Goal: Entertainment & Leisure: Consume media (video, audio)

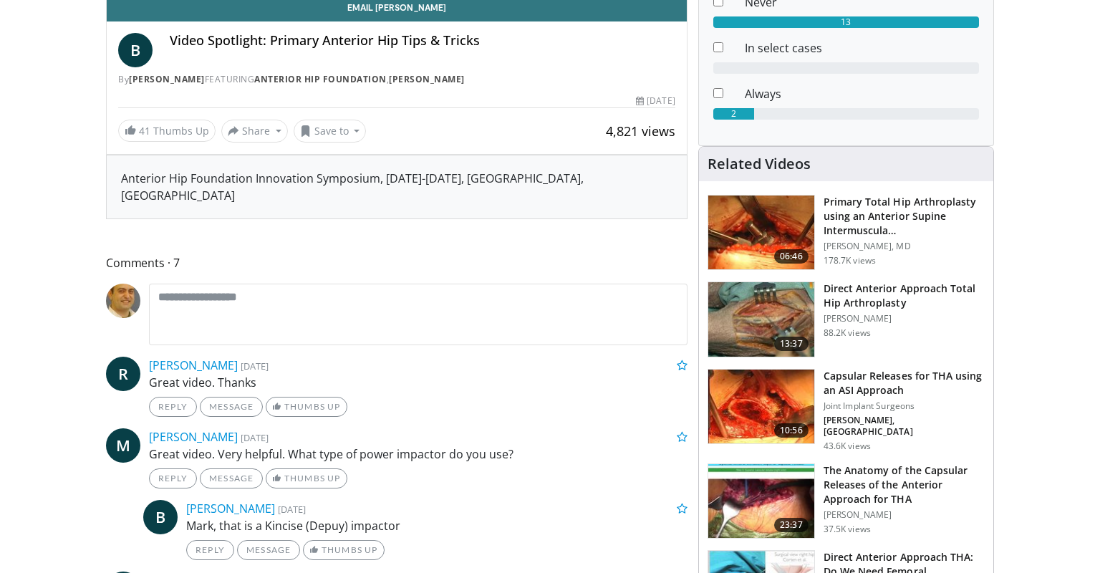
scroll to position [135, 0]
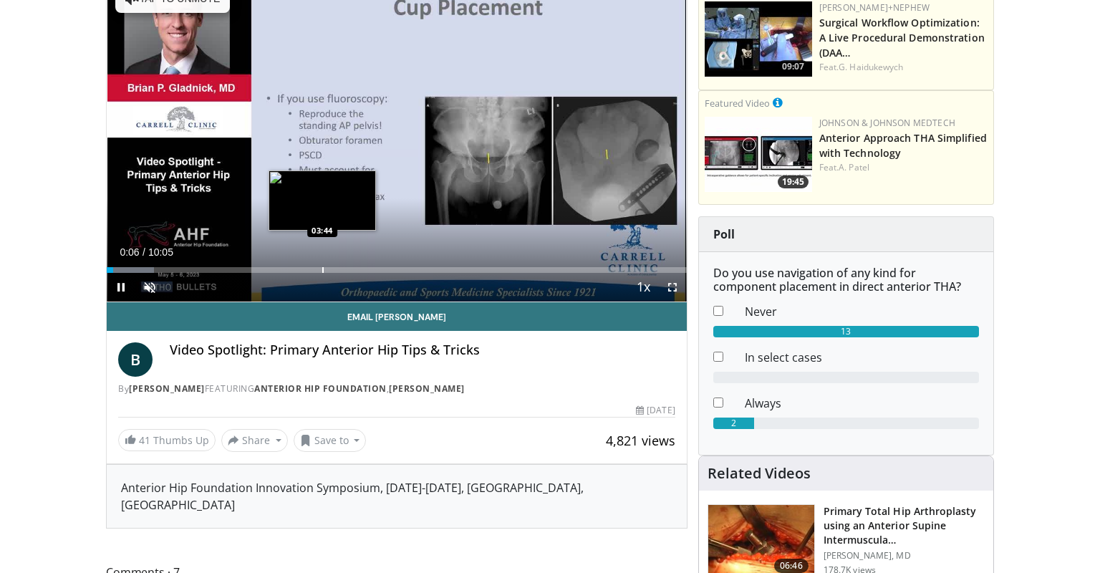
click at [323, 266] on div "Loaded : 8.19% 00:06 03:44" at bounding box center [397, 266] width 580 height 14
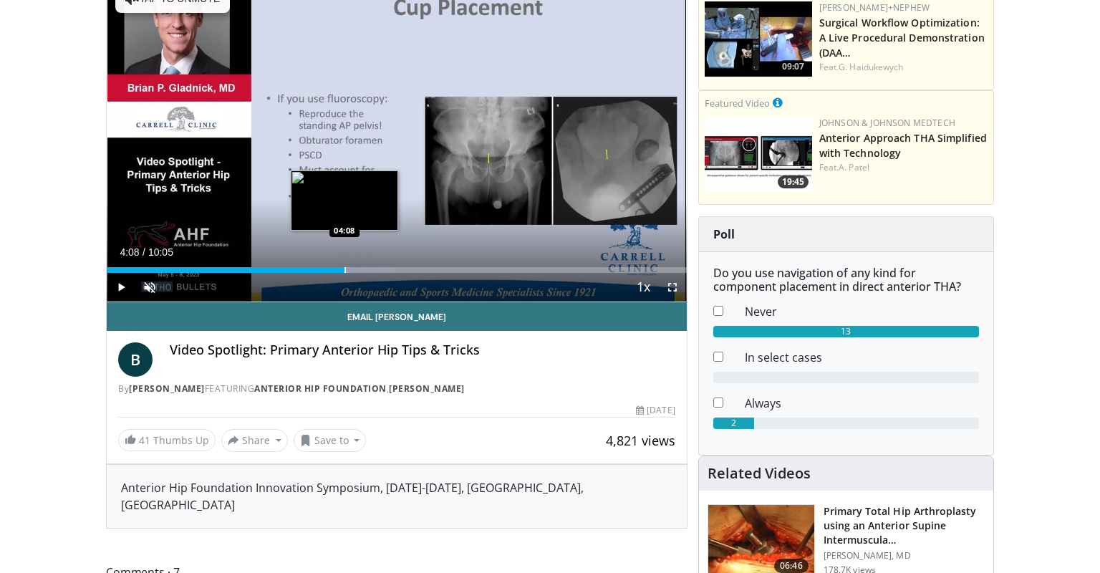
click at [345, 270] on div "Loaded : 49.63% 04:08 04:08" at bounding box center [397, 270] width 580 height 6
click at [362, 272] on div "Progress Bar" at bounding box center [361, 270] width 87 height 6
click at [380, 269] on div "Progress Bar" at bounding box center [379, 270] width 1 height 6
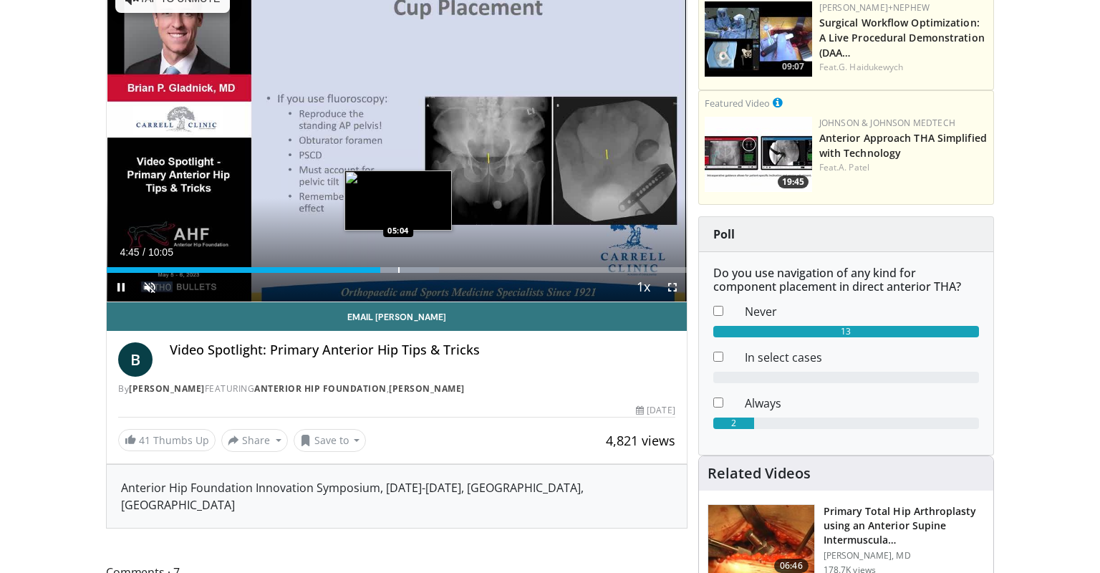
click at [398, 271] on div "Progress Bar" at bounding box center [398, 270] width 1 height 6
click at [420, 269] on div "Loaded : 60.64% 05:27 05:27" at bounding box center [397, 270] width 580 height 6
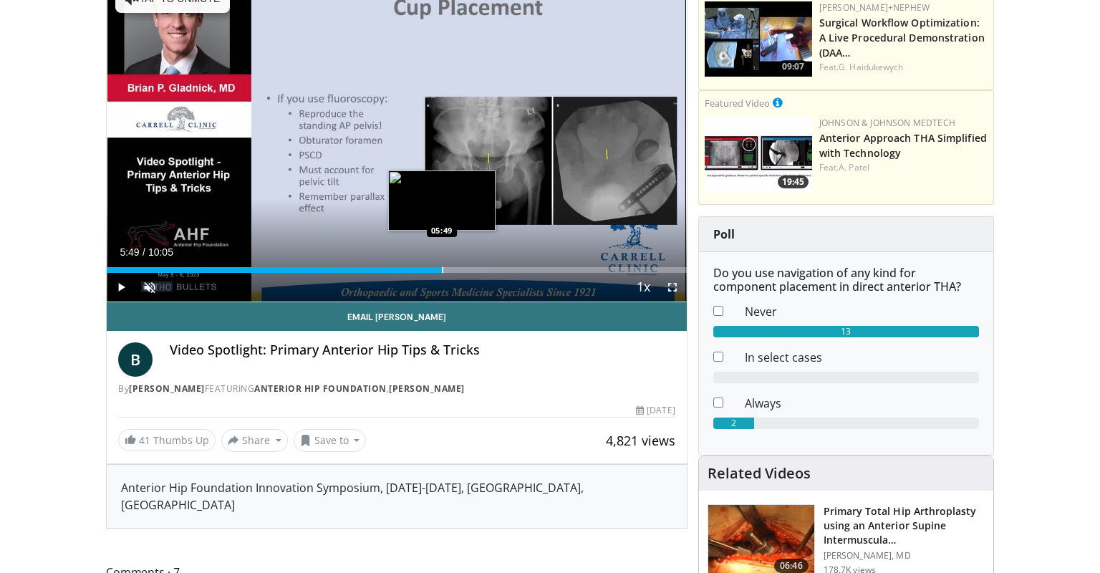
click at [442, 267] on div "Progress Bar" at bounding box center [442, 270] width 1 height 6
click at [471, 269] on div "Progress Bar" at bounding box center [460, 270] width 90 height 6
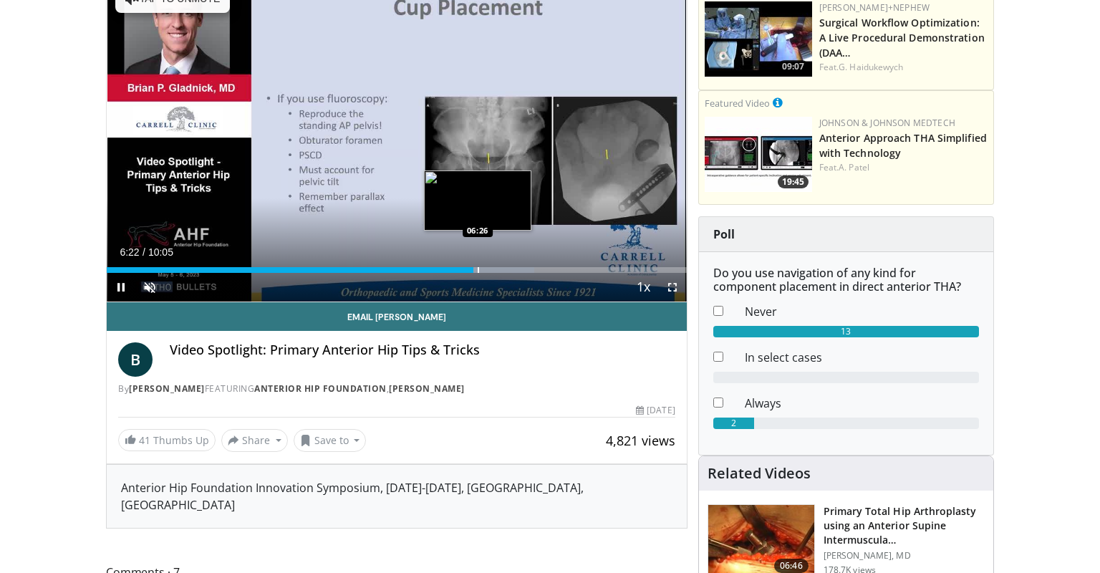
click at [478, 269] on div "Progress Bar" at bounding box center [478, 270] width 1 height 6
click at [486, 269] on div "Loaded : 74.44% 06:27 06:35" at bounding box center [397, 270] width 580 height 6
click at [495, 269] on div "Progress Bar" at bounding box center [494, 270] width 1 height 6
click at [503, 269] on div "Loaded : 77.04% 06:53 06:53" at bounding box center [397, 270] width 580 height 6
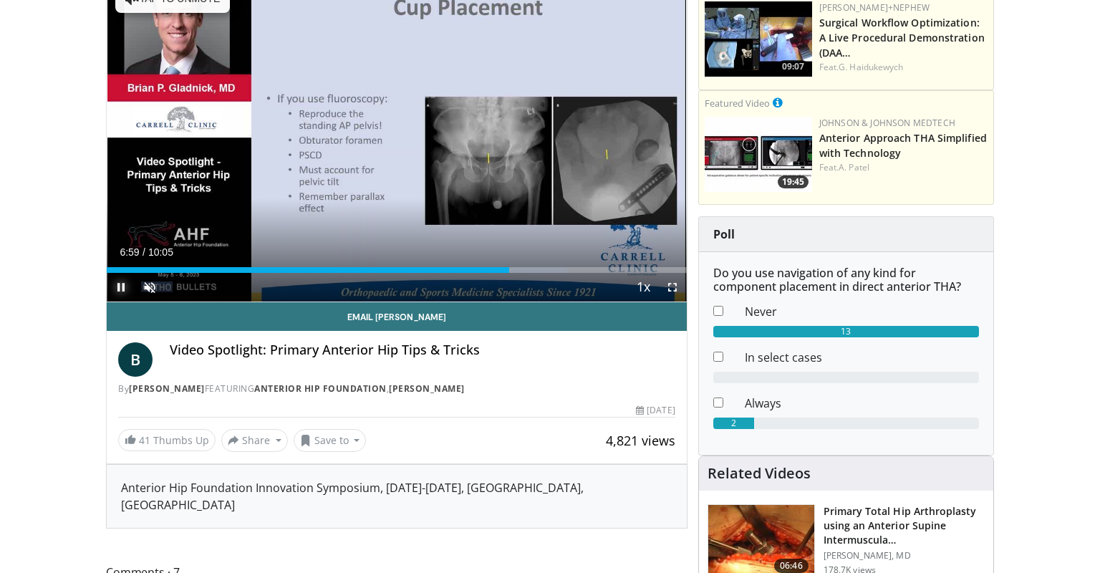
click at [117, 288] on span "Video Player" at bounding box center [121, 287] width 29 height 29
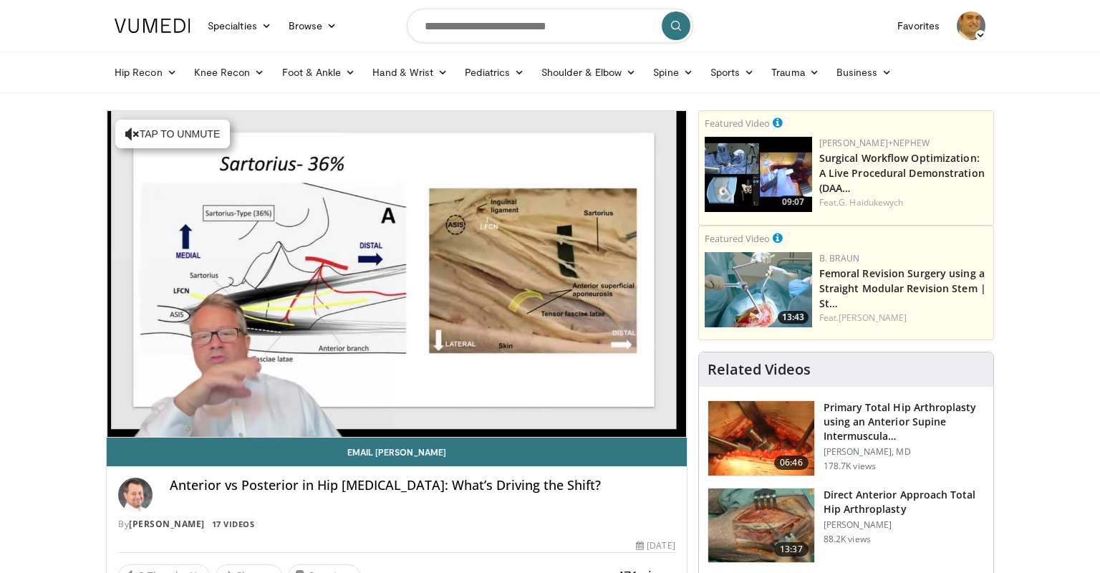
click at [396, 405] on div "10 seconds Tap to unmute" at bounding box center [397, 274] width 580 height 326
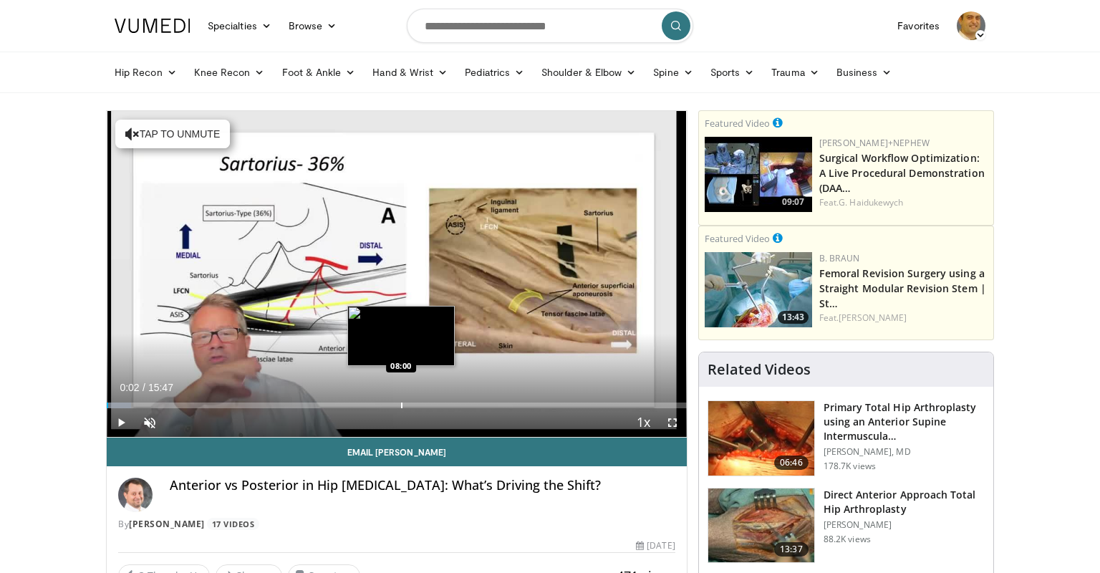
click at [401, 404] on div "Loaded : 4.18% 00:02 08:00" at bounding box center [397, 406] width 580 height 6
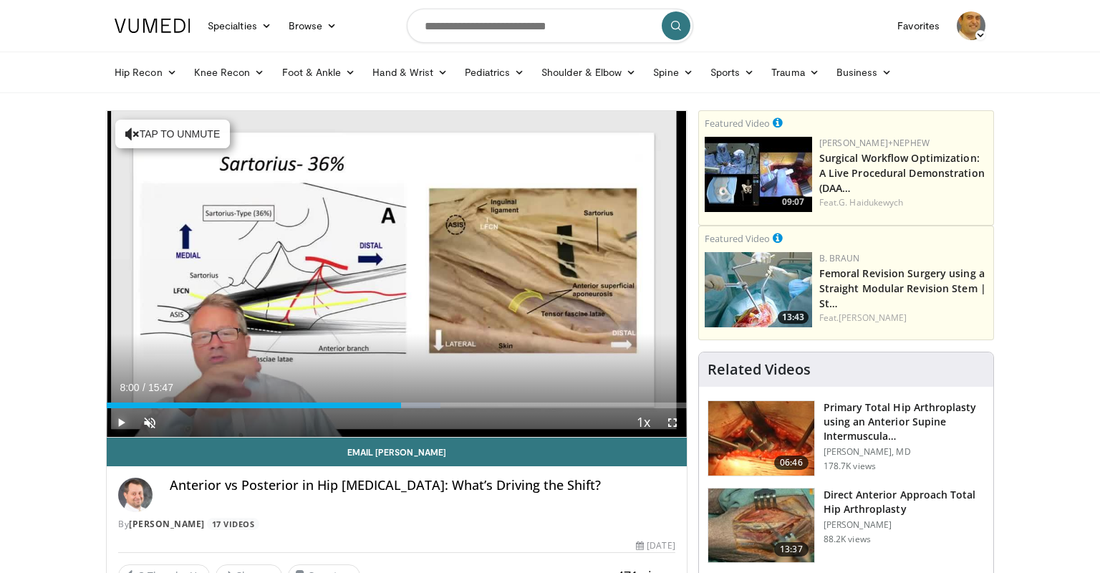
click at [120, 426] on span "Video Player" at bounding box center [121, 422] width 29 height 29
click at [146, 423] on span "Video Player" at bounding box center [149, 422] width 29 height 29
click at [184, 422] on div "39%" at bounding box center [188, 422] width 41 height 5
click at [182, 422] on div "Volume Level" at bounding box center [176, 422] width 16 height 5
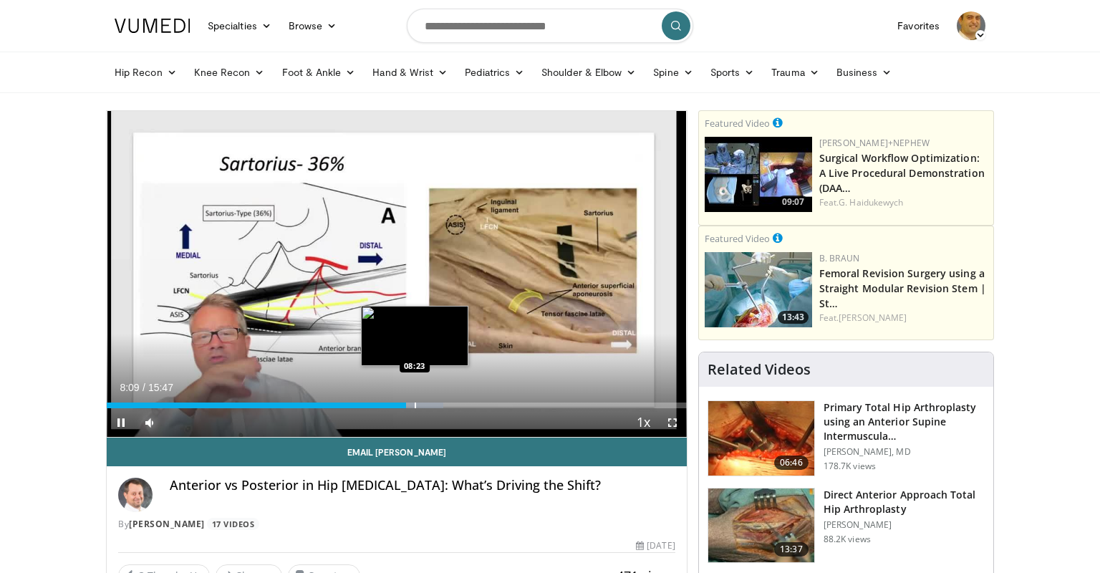
click at [415, 407] on div "Progress Bar" at bounding box center [415, 406] width 1 height 6
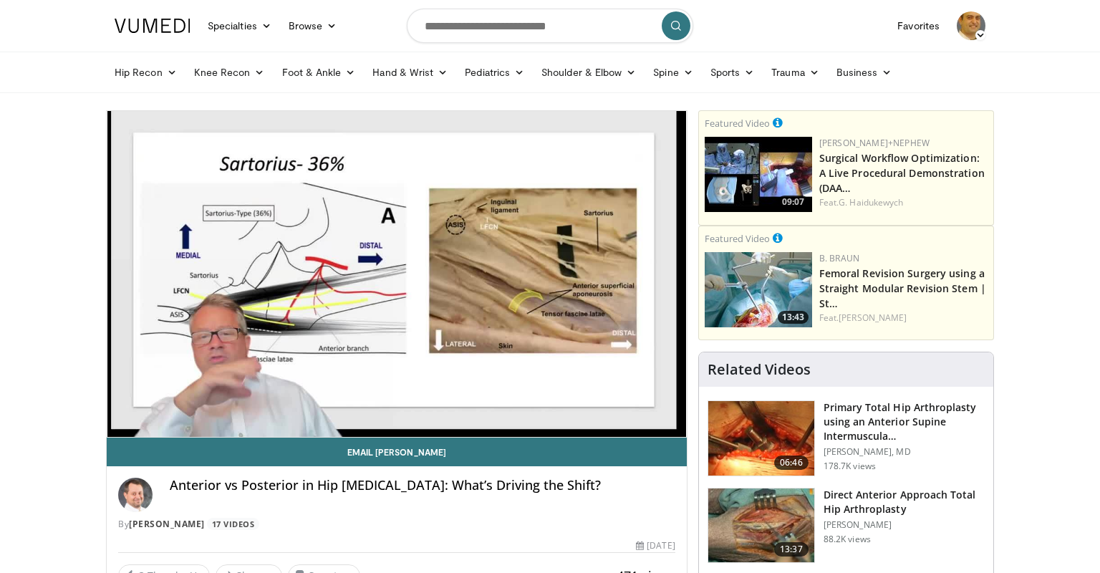
click at [425, 406] on div "10 seconds Tap to unmute" at bounding box center [397, 274] width 580 height 326
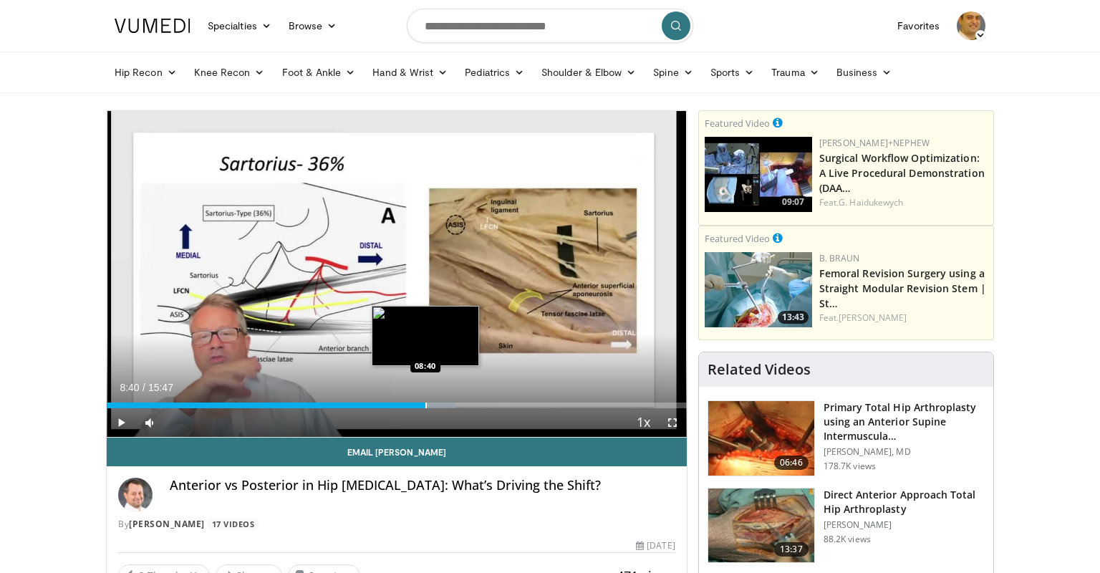
click at [425, 405] on div "Progress Bar" at bounding box center [425, 406] width 1 height 6
click at [438, 407] on div "Progress Bar" at bounding box center [438, 406] width 1 height 6
click at [444, 407] on div "Progress Bar" at bounding box center [444, 406] width 1 height 6
click at [452, 405] on div "Progress Bar" at bounding box center [451, 406] width 1 height 6
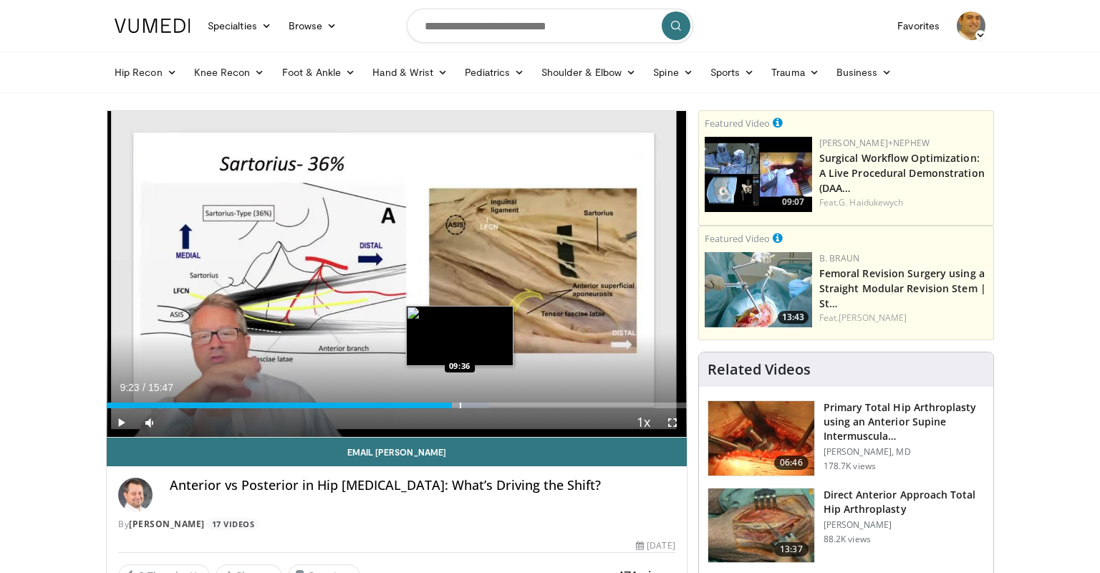
click at [460, 405] on div "Progress Bar" at bounding box center [460, 406] width 1 height 6
click at [452, 407] on div "09:36" at bounding box center [283, 406] width 353 height 6
click at [443, 407] on div "Loaded : 67.53% 09:09 09:11" at bounding box center [397, 406] width 580 height 6
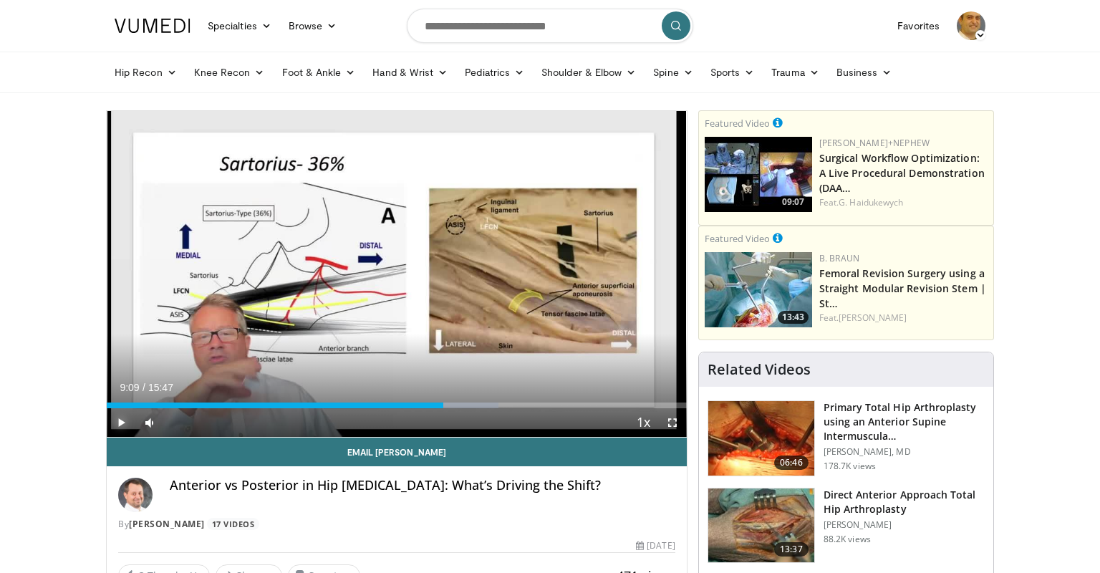
click at [125, 418] on span "Video Player" at bounding box center [121, 422] width 29 height 29
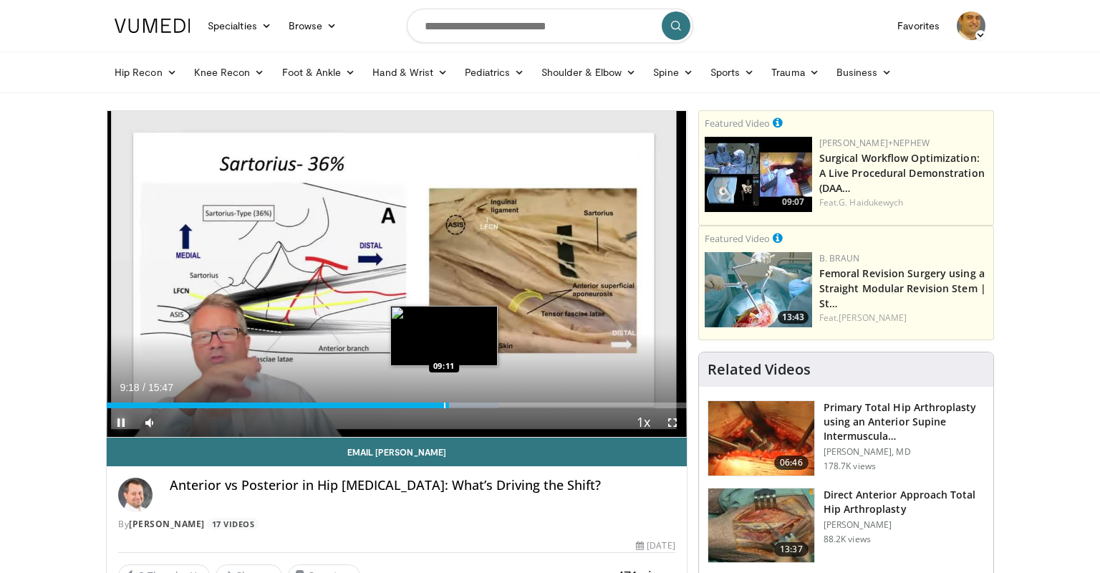
click at [444, 408] on div "Progress Bar" at bounding box center [444, 406] width 1 height 6
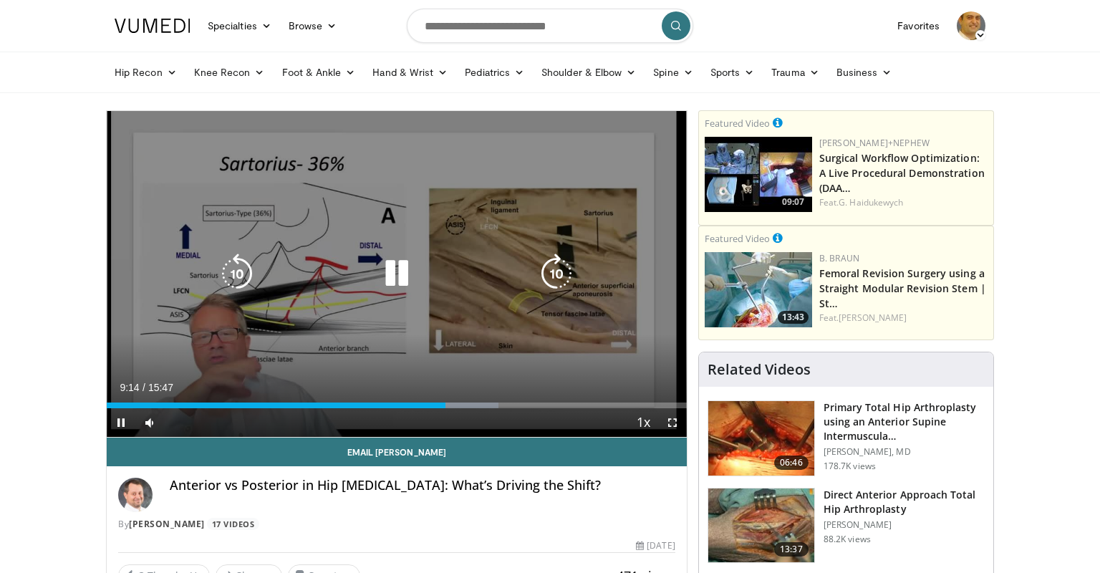
click at [426, 365] on div "10 seconds Tap to unmute" at bounding box center [397, 274] width 580 height 326
click at [385, 273] on icon "Video Player" at bounding box center [397, 274] width 40 height 40
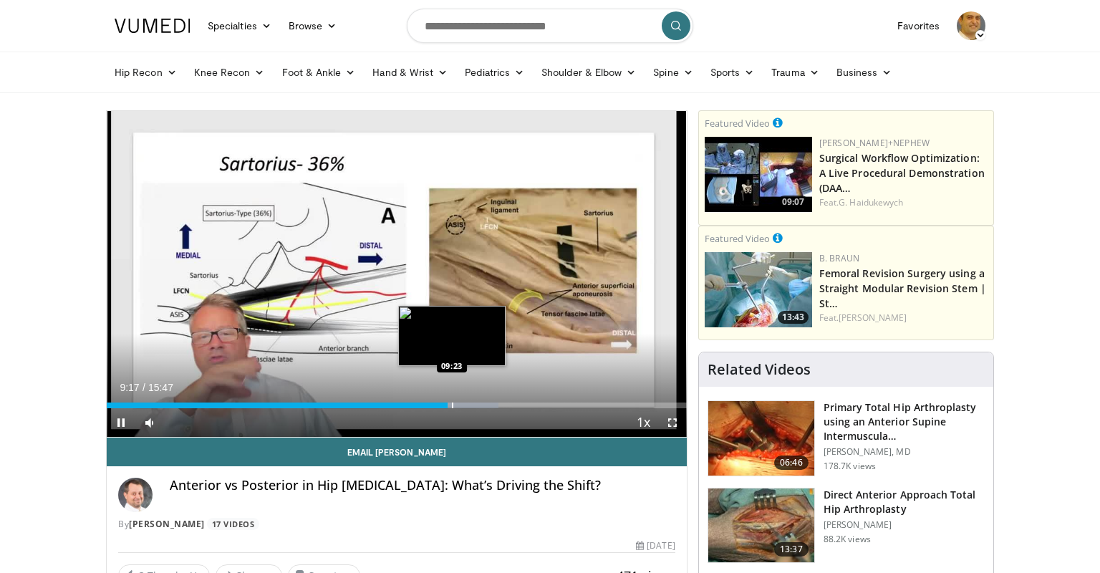
click at [452, 404] on div "Progress Bar" at bounding box center [452, 406] width 1 height 6
click at [459, 407] on div "Progress Bar" at bounding box center [459, 406] width 1 height 6
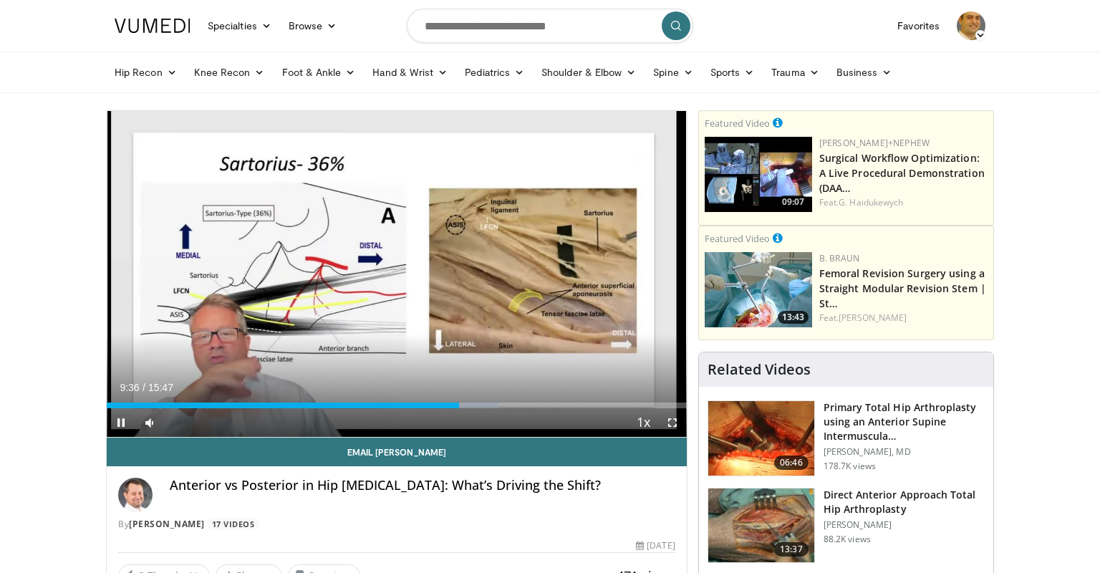
click at [464, 408] on div "Current Time 9:36 / Duration 15:47 Pause Skip Backward Skip Forward Mute 95% Lo…" at bounding box center [397, 422] width 580 height 29
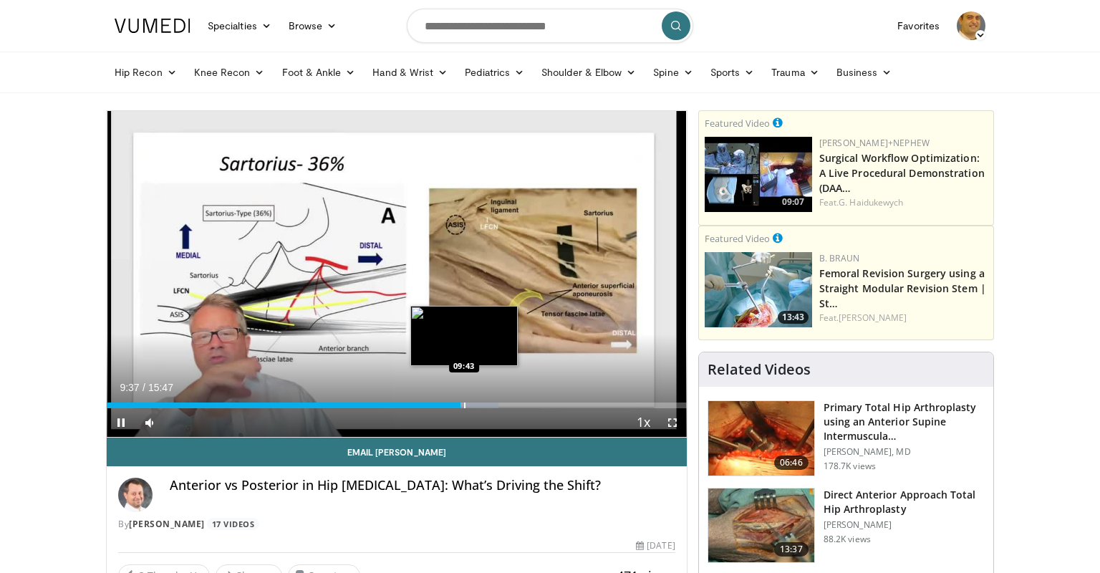
click at [465, 405] on div "Progress Bar" at bounding box center [464, 406] width 1 height 6
click at [470, 404] on div "Progress Bar" at bounding box center [470, 406] width 1 height 6
click at [477, 405] on div "Progress Bar" at bounding box center [477, 406] width 1 height 6
click at [483, 405] on div "Progress Bar" at bounding box center [487, 406] width 57 height 6
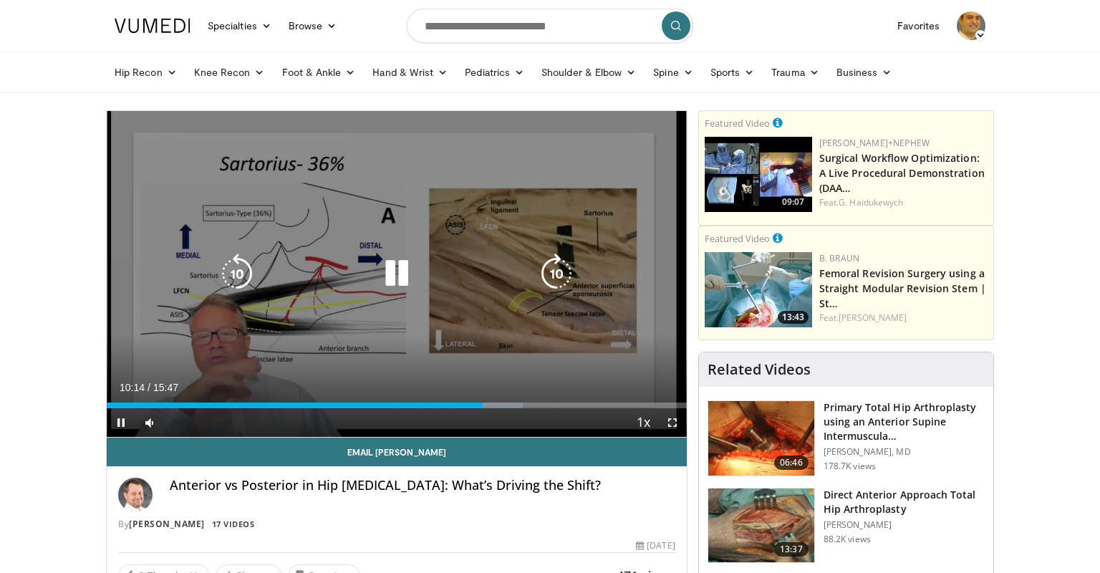
click at [491, 405] on div "Progress Bar" at bounding box center [494, 406] width 57 height 6
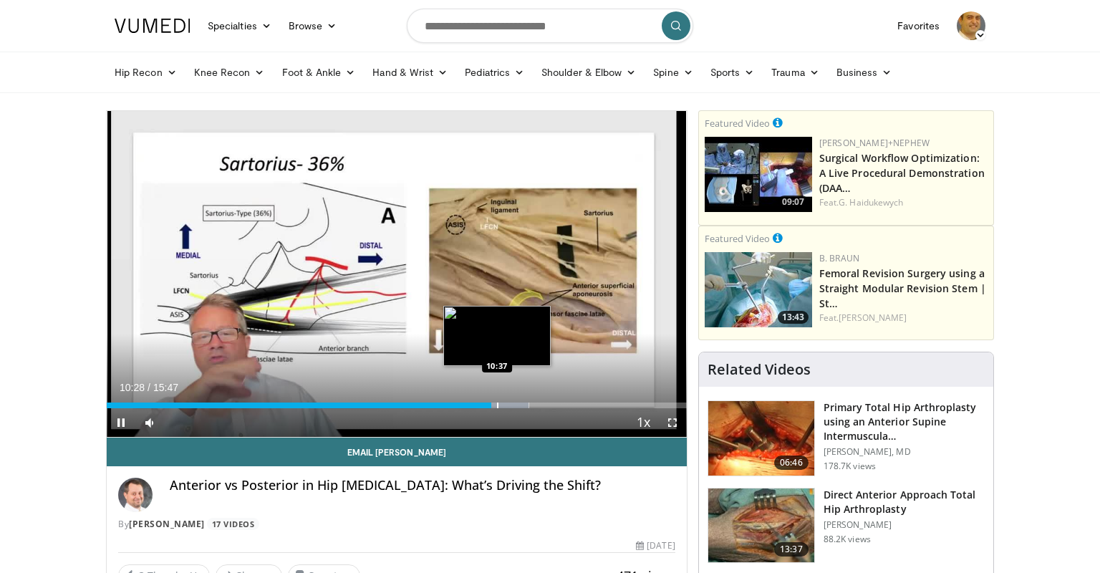
click at [497, 405] on div "Loaded : 72.81% 10:28 10:37" at bounding box center [397, 406] width 580 height 6
click at [505, 404] on div "Progress Bar" at bounding box center [505, 406] width 1 height 6
click at [515, 405] on div "Progress Bar" at bounding box center [514, 406] width 1 height 6
click at [523, 406] on div "Progress Bar" at bounding box center [523, 406] width 53 height 6
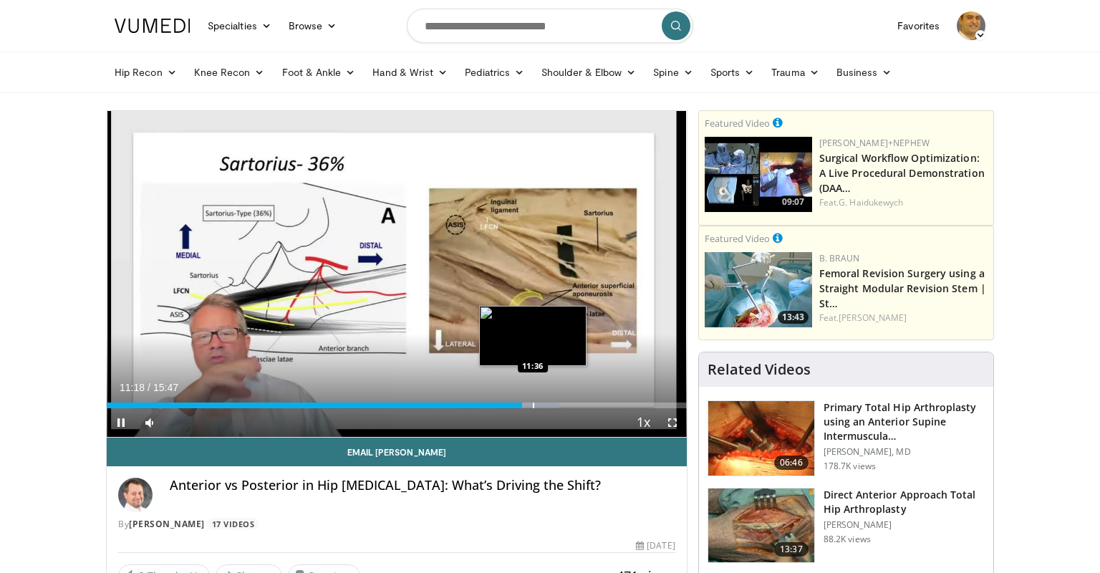
click at [533, 407] on div "Progress Bar" at bounding box center [533, 406] width 1 height 6
click at [538, 408] on div "Progress Bar" at bounding box center [544, 406] width 57 height 6
click at [544, 407] on div "Progress Bar" at bounding box center [544, 406] width 1 height 6
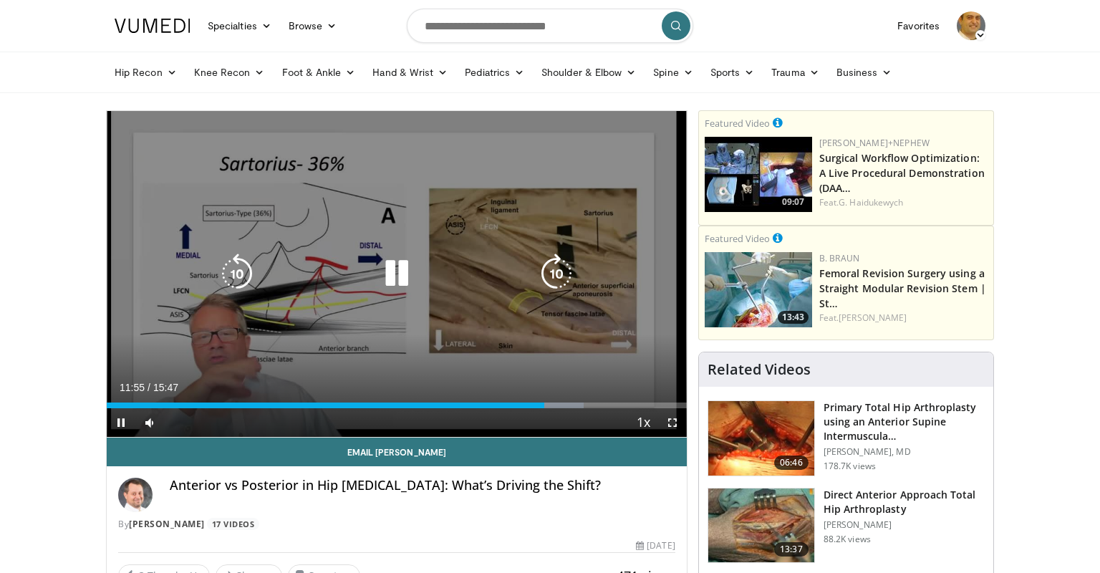
click at [431, 319] on div "10 seconds Tap to unmute" at bounding box center [397, 274] width 580 height 326
